Goal: Task Accomplishment & Management: Manage account settings

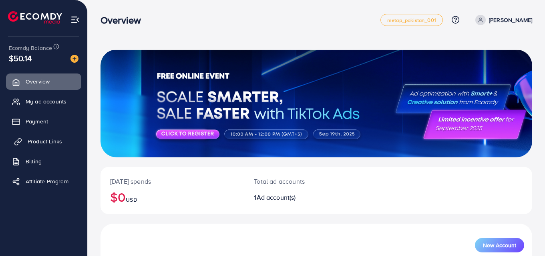
click at [41, 140] on span "Product Links" at bounding box center [45, 142] width 34 height 8
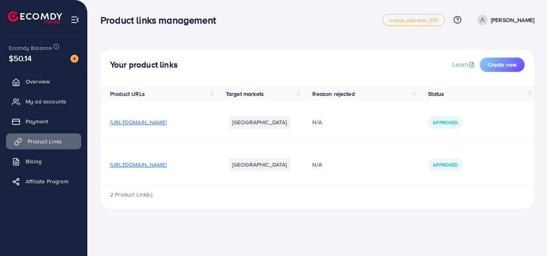
click at [41, 140] on span "Product Links" at bounding box center [45, 142] width 34 height 8
click at [152, 126] on span "[URL][DOMAIN_NAME]" at bounding box center [138, 122] width 56 height 8
click at [164, 162] on span "[URL][DOMAIN_NAME]" at bounding box center [138, 165] width 56 height 8
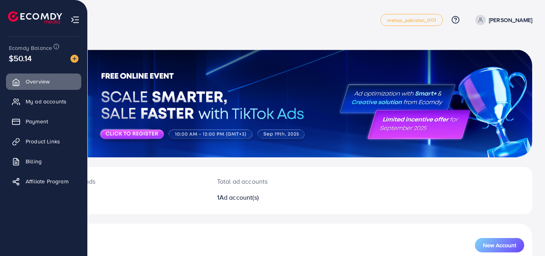
click at [75, 16] on img at bounding box center [74, 19] width 9 height 9
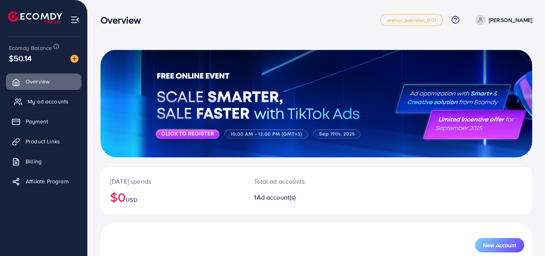
click at [47, 104] on span "My ad accounts" at bounding box center [48, 102] width 41 height 8
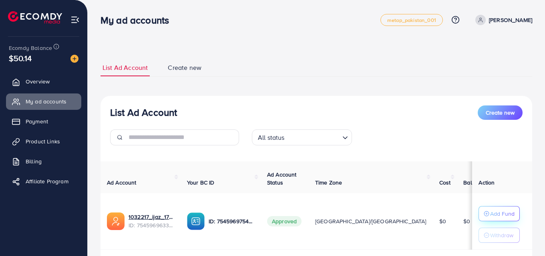
click at [483, 216] on icon "button" at bounding box center [486, 214] width 6 height 6
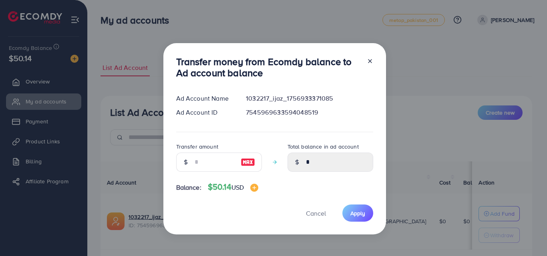
click at [214, 149] on label "Transfer amount" at bounding box center [197, 147] width 42 height 8
click at [203, 173] on div "Transfer amount" at bounding box center [219, 160] width 86 height 36
click at [203, 169] on input "number" at bounding box center [214, 162] width 40 height 19
type input "*"
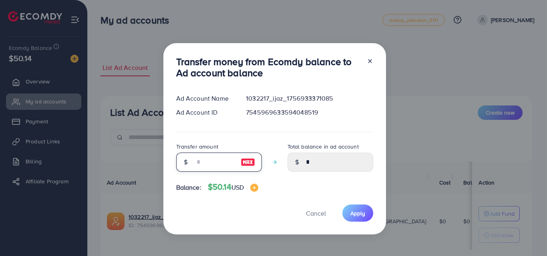
type input "****"
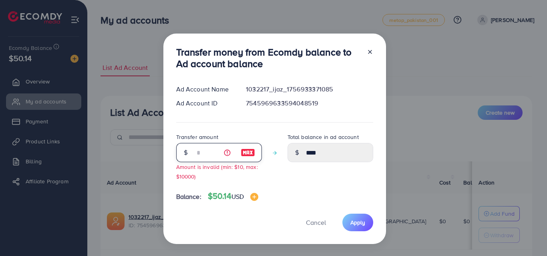
type input "**"
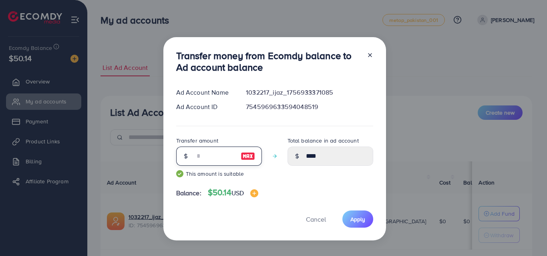
type input "*****"
type input "**"
click at [348, 220] on button "Apply" at bounding box center [357, 219] width 31 height 17
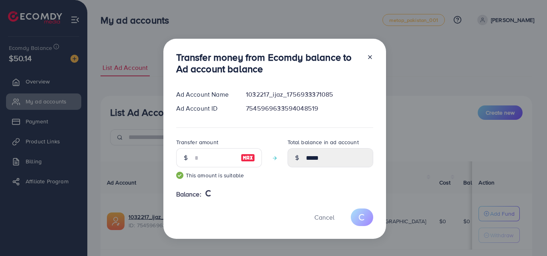
type input "*"
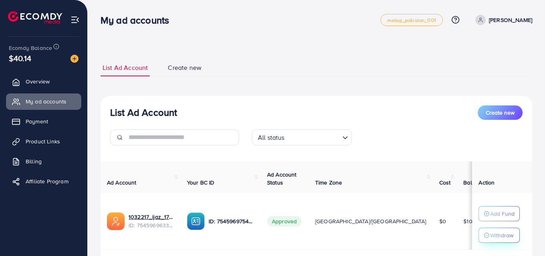
click at [496, 236] on p "Withdraw" at bounding box center [501, 236] width 23 height 10
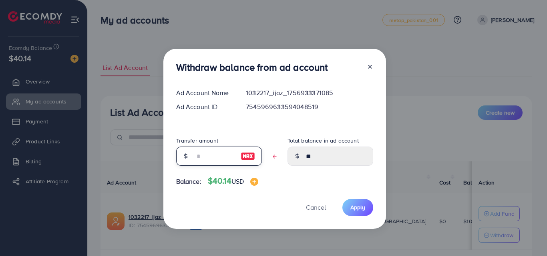
click at [204, 150] on input "text" at bounding box center [214, 156] width 40 height 19
type input "*"
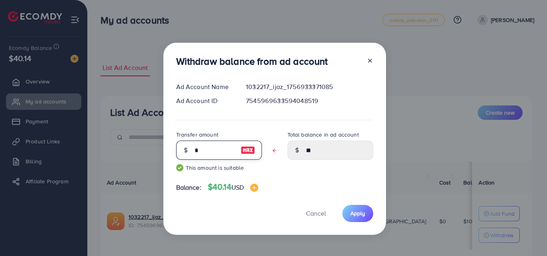
type input "****"
type input "*"
click at [363, 206] on button "Apply" at bounding box center [357, 213] width 31 height 17
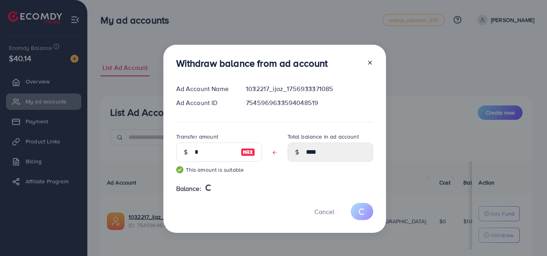
type input "**"
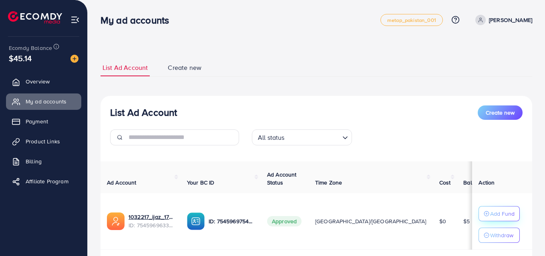
click at [483, 210] on button "Add Fund" at bounding box center [498, 213] width 41 height 15
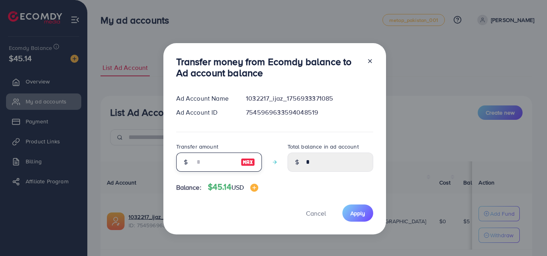
click at [208, 160] on input "number" at bounding box center [214, 162] width 40 height 19
click at [323, 211] on button "Cancel" at bounding box center [316, 213] width 40 height 17
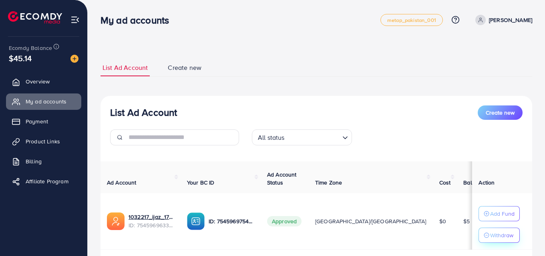
click at [487, 233] on icon "button" at bounding box center [486, 236] width 6 height 6
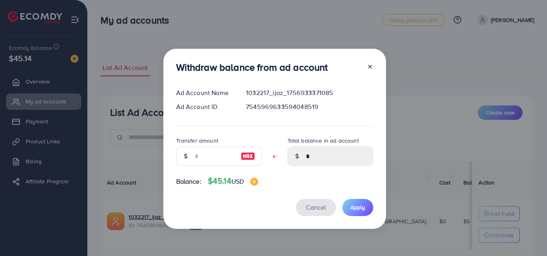
click at [311, 205] on span "Cancel" at bounding box center [316, 207] width 20 height 9
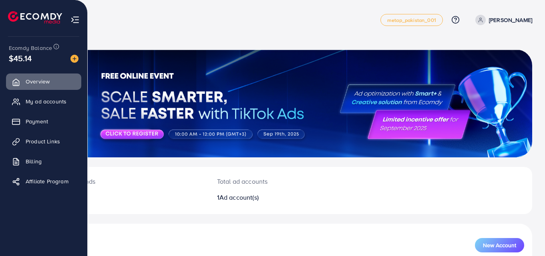
click at [72, 16] on img at bounding box center [74, 19] width 9 height 9
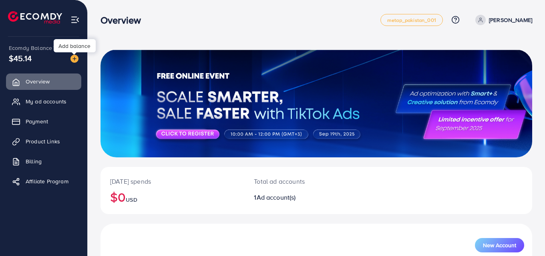
click at [74, 60] on img at bounding box center [74, 59] width 8 height 8
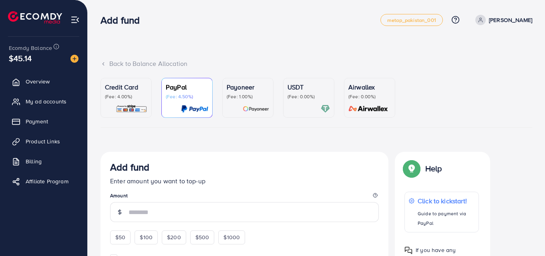
click at [289, 89] on p "USDT" at bounding box center [308, 87] width 42 height 10
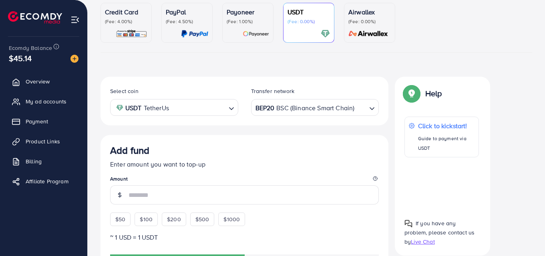
scroll to position [93, 0]
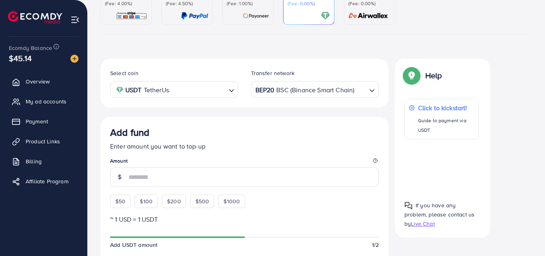
click at [275, 86] on div "BEP20 BSC (Binance Smart Chain)" at bounding box center [310, 89] width 113 height 14
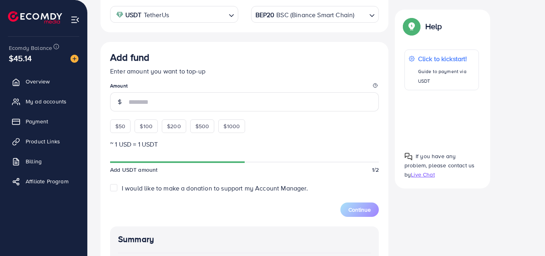
scroll to position [187, 0]
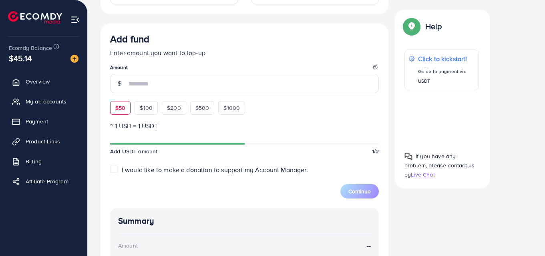
click at [125, 112] on span "$50" at bounding box center [120, 108] width 10 height 8
type input "**"
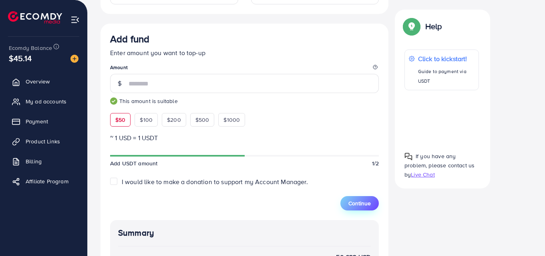
click at [367, 197] on button "Continue" at bounding box center [359, 203] width 38 height 14
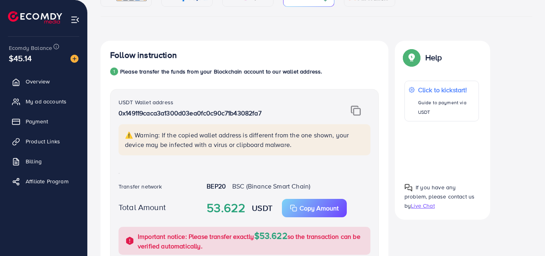
scroll to position [93, 0]
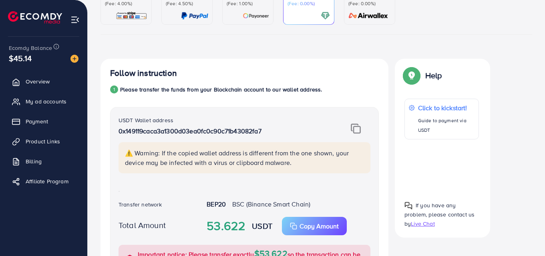
click at [352, 130] on img at bounding box center [356, 129] width 10 height 10
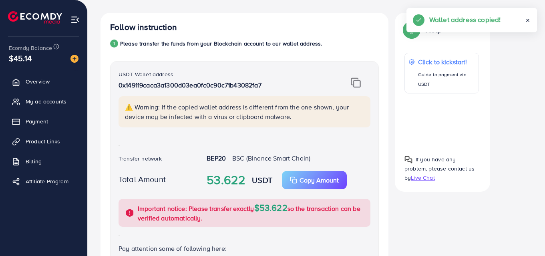
scroll to position [187, 0]
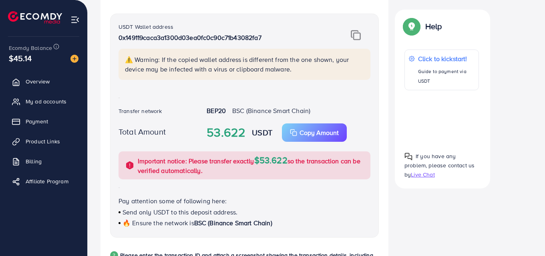
click at [210, 134] on strong "53.622" at bounding box center [225, 133] width 39 height 18
drag, startPoint x: 237, startPoint y: 135, endPoint x: 246, endPoint y: 136, distance: 9.3
click at [238, 135] on strong "53.622" at bounding box center [225, 133] width 39 height 18
click at [251, 137] on div "53.622 USDT Copy Amount Copy" at bounding box center [288, 133] width 176 height 18
drag, startPoint x: 255, startPoint y: 138, endPoint x: 262, endPoint y: 139, distance: 6.9
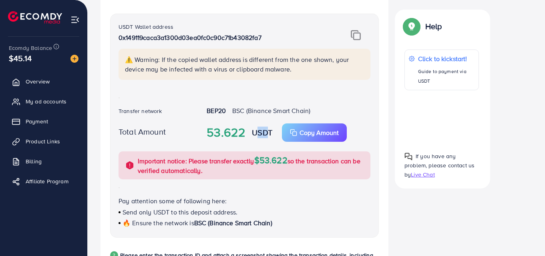
click at [262, 139] on div "53.622 USDT Copy Amount Copy" at bounding box center [288, 133] width 176 height 18
click at [258, 138] on strong "USDT" at bounding box center [262, 133] width 20 height 12
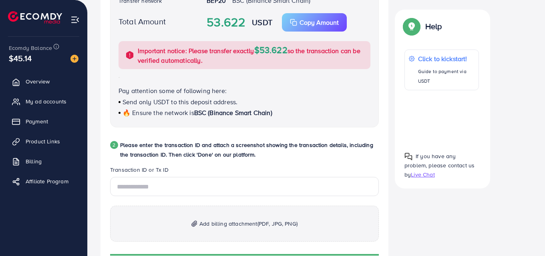
scroll to position [373, 0]
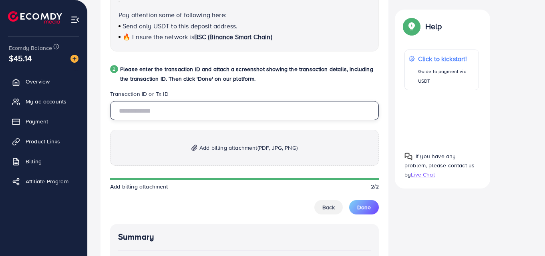
click at [145, 109] on input "text" at bounding box center [244, 110] width 268 height 19
click at [188, 105] on input "text" at bounding box center [244, 110] width 268 height 19
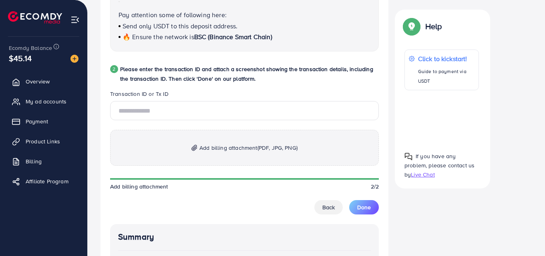
click at [235, 146] on p "Add billing attachment (PDF, JPG, PNG)" at bounding box center [244, 148] width 268 height 36
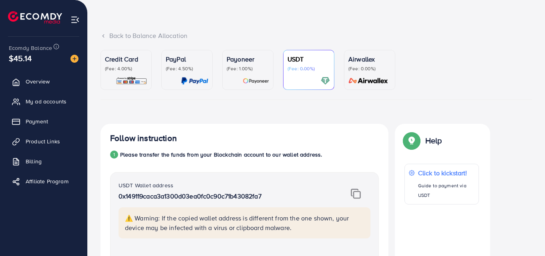
scroll to position [0, 0]
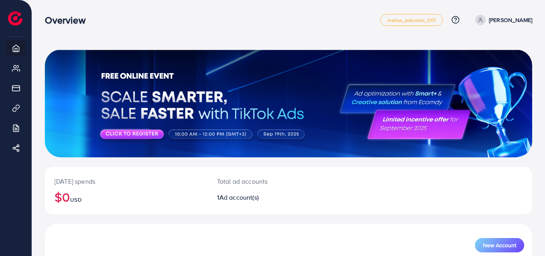
scroll to position [6, 0]
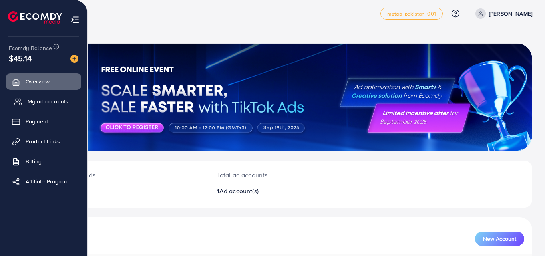
click at [28, 97] on link "My ad accounts" at bounding box center [43, 102] width 75 height 16
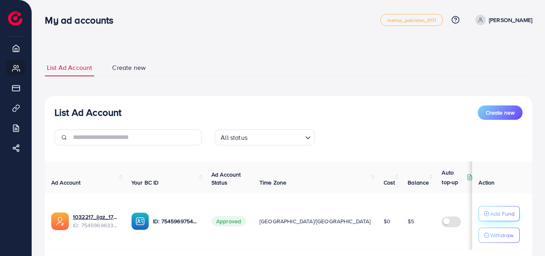
click at [491, 213] on p "Add Fund" at bounding box center [502, 214] width 24 height 10
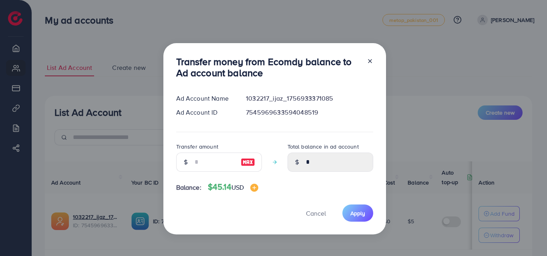
click at [368, 60] on line at bounding box center [369, 61] width 3 height 3
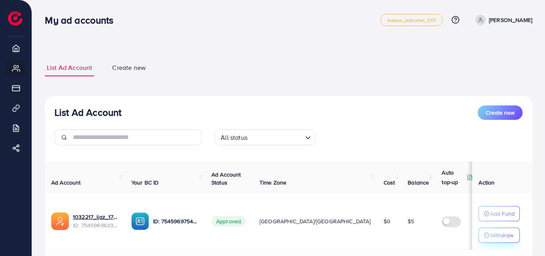
click at [502, 234] on p "Withdraw" at bounding box center [501, 236] width 23 height 10
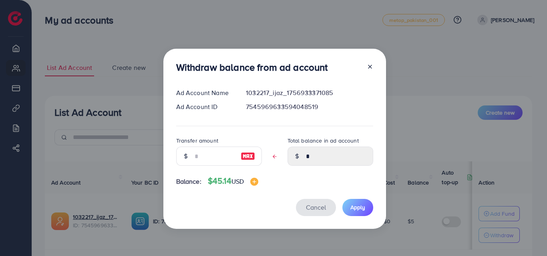
click at [314, 209] on span "Cancel" at bounding box center [316, 207] width 20 height 9
